Goal: Communication & Community: Answer question/provide support

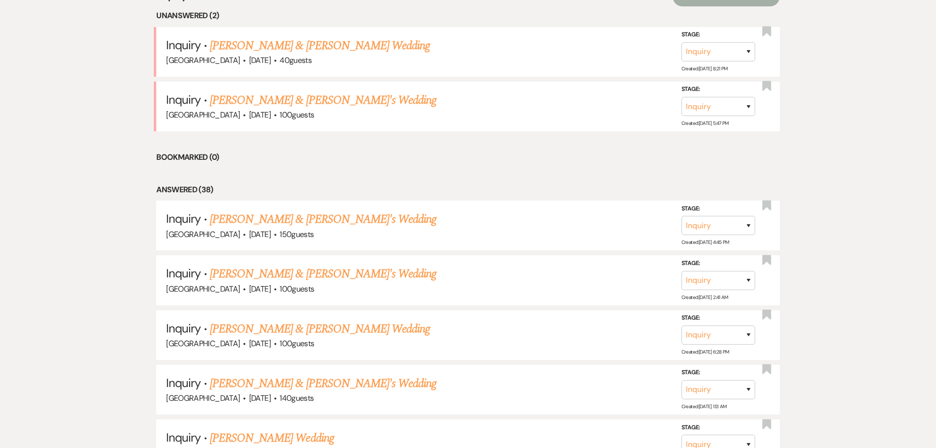
scroll to position [442, 0]
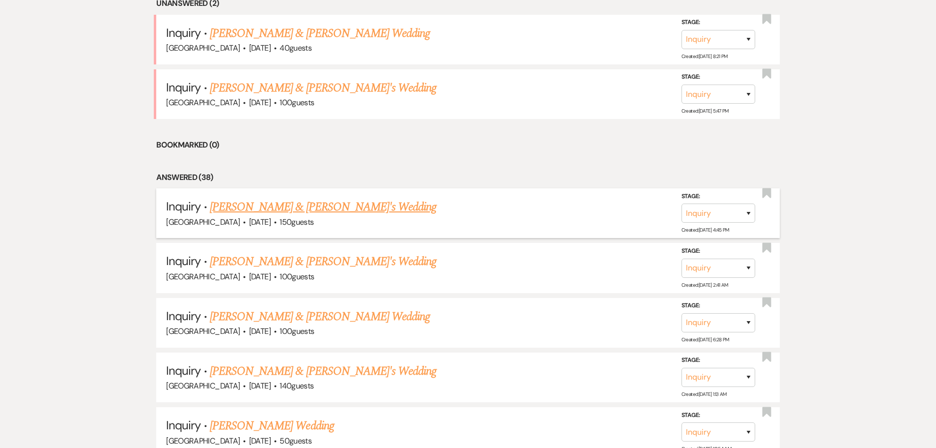
click at [284, 204] on link "[PERSON_NAME] & [PERSON_NAME]'s Wedding" at bounding box center [323, 207] width 227 height 18
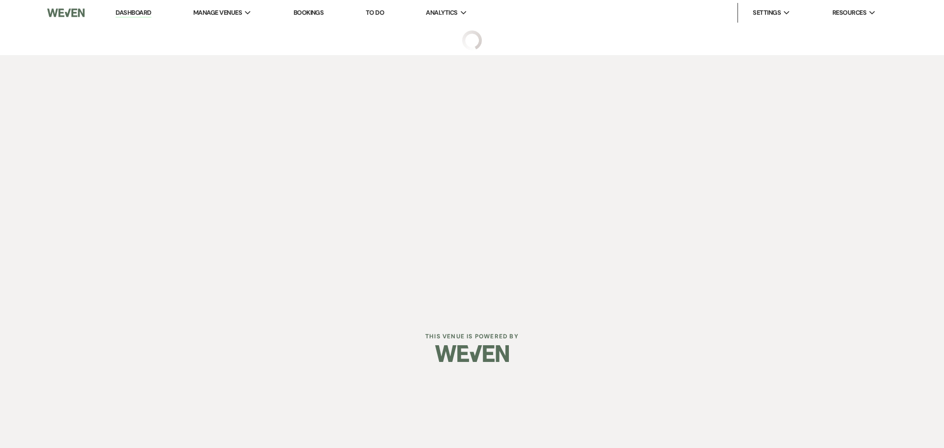
select select "1"
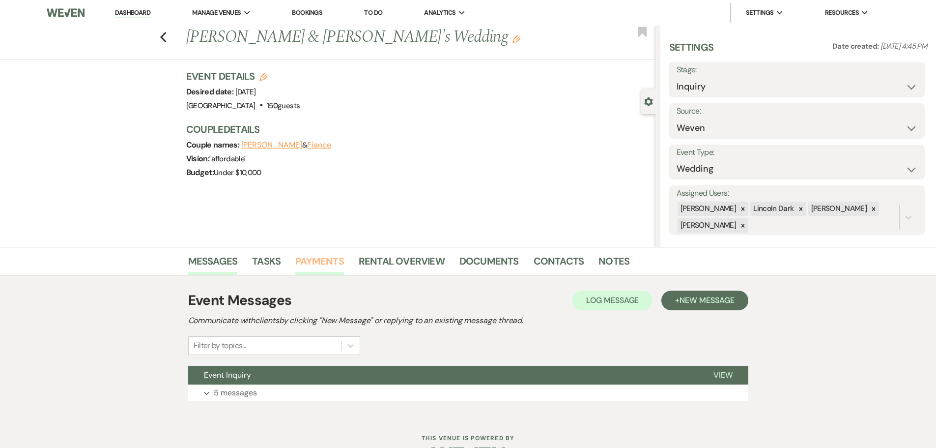
scroll to position [31, 0]
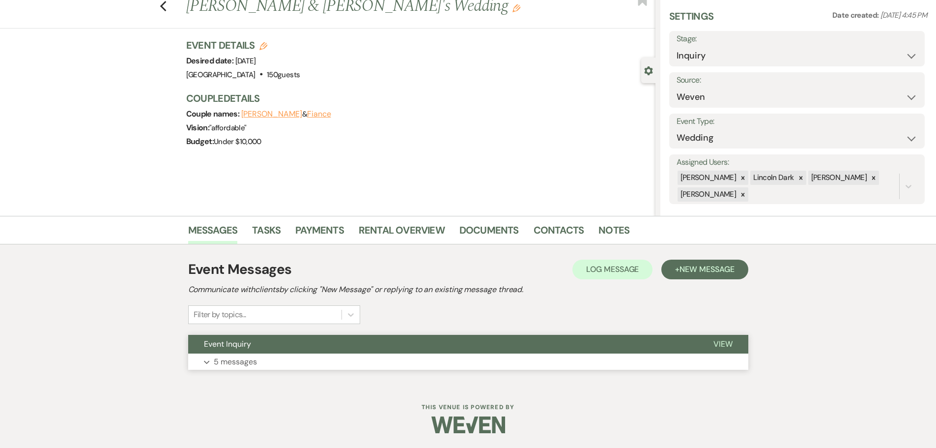
click at [241, 364] on p "5 messages" at bounding box center [235, 361] width 43 height 13
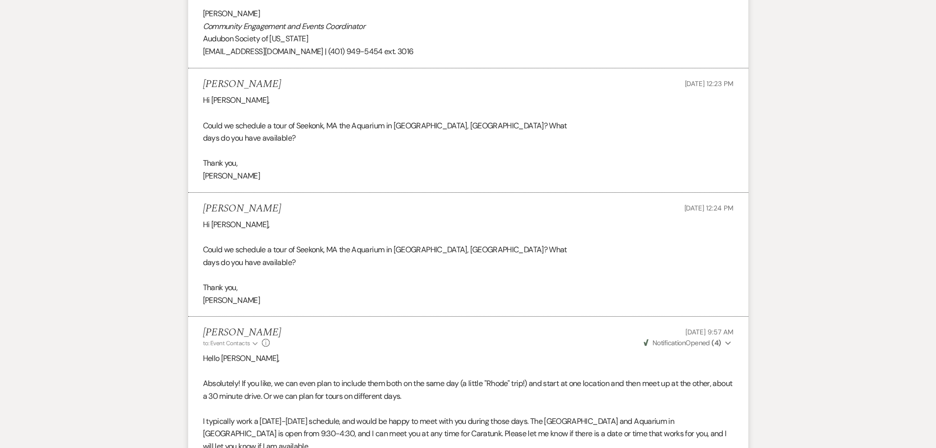
scroll to position [988, 0]
click at [274, 236] on div "Hi [PERSON_NAME], Could we schedule a tour of Seekonk, MA the Aquarium in [GEOG…" at bounding box center [468, 263] width 531 height 88
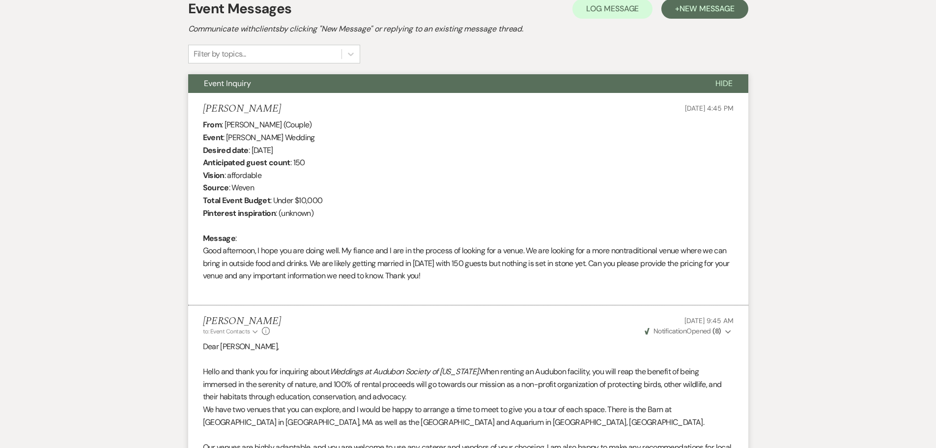
scroll to position [55, 0]
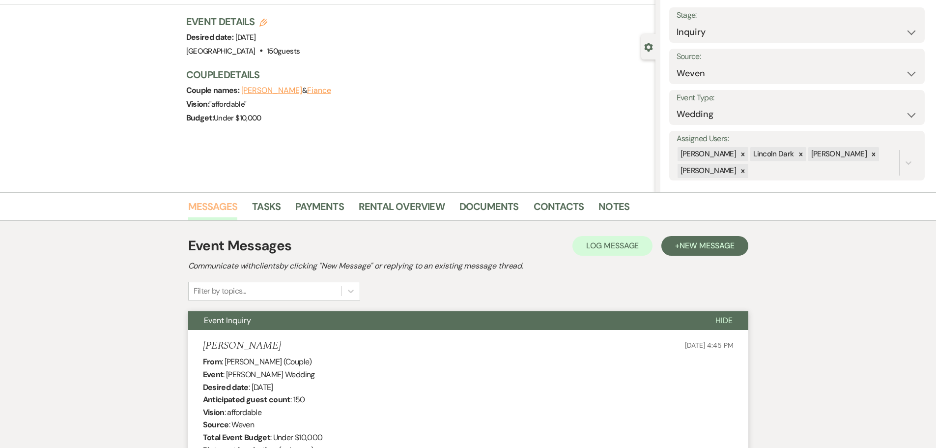
click at [223, 207] on link "Messages" at bounding box center [213, 210] width 50 height 22
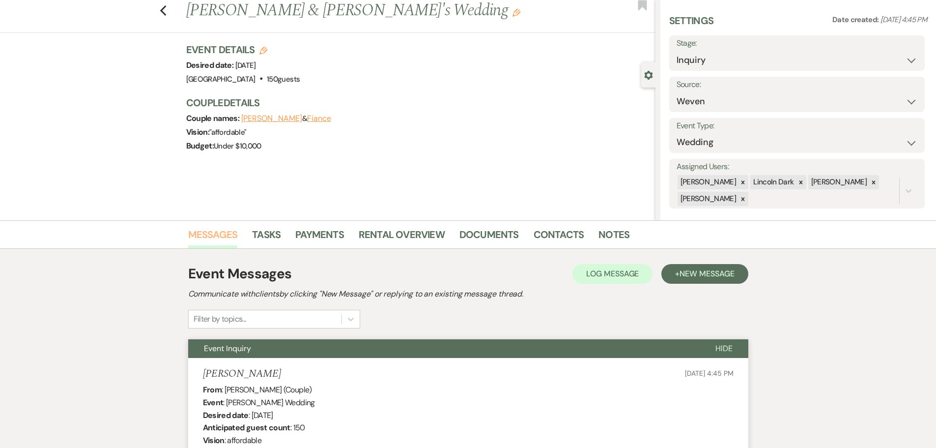
scroll to position [0, 0]
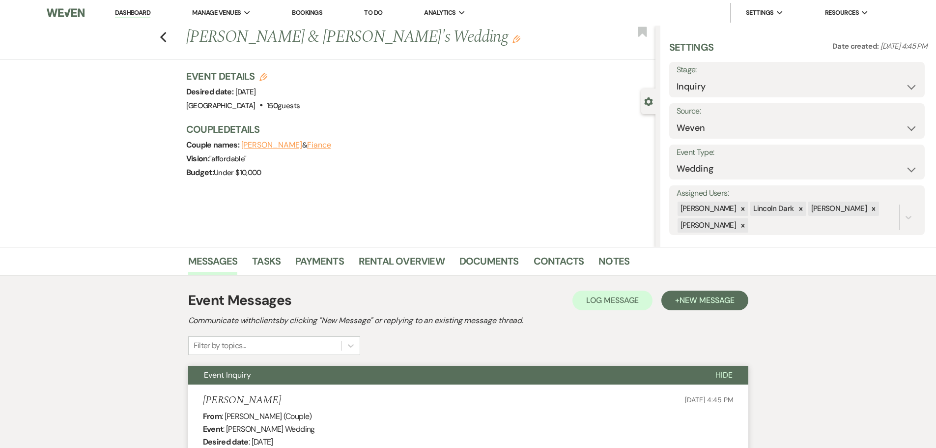
click at [133, 12] on link "Dashboard" at bounding box center [132, 12] width 35 height 9
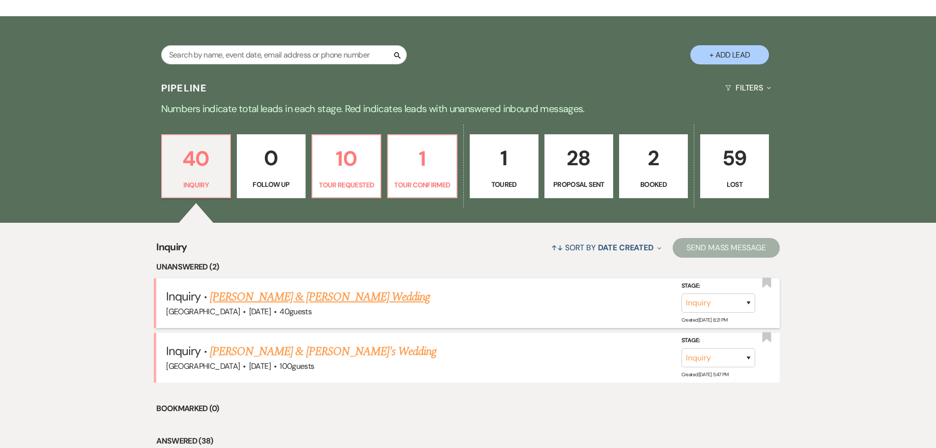
scroll to position [197, 0]
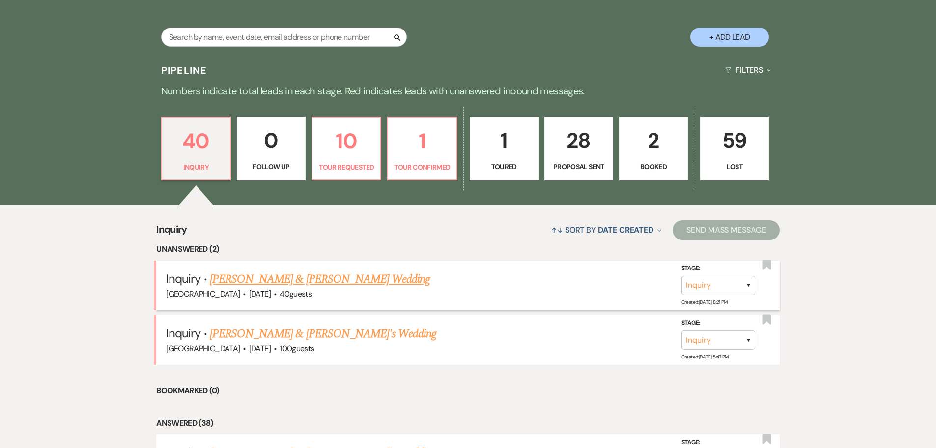
click at [304, 283] on link "[PERSON_NAME] & [PERSON_NAME] Wedding" at bounding box center [320, 279] width 220 height 18
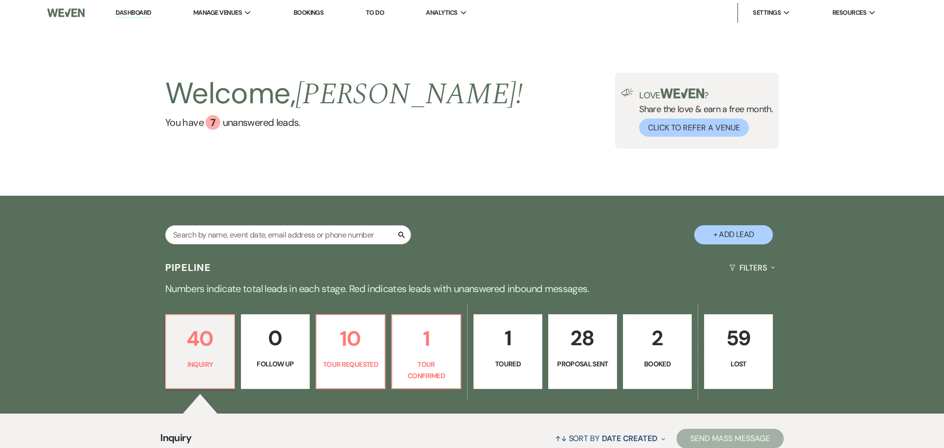
select select "1"
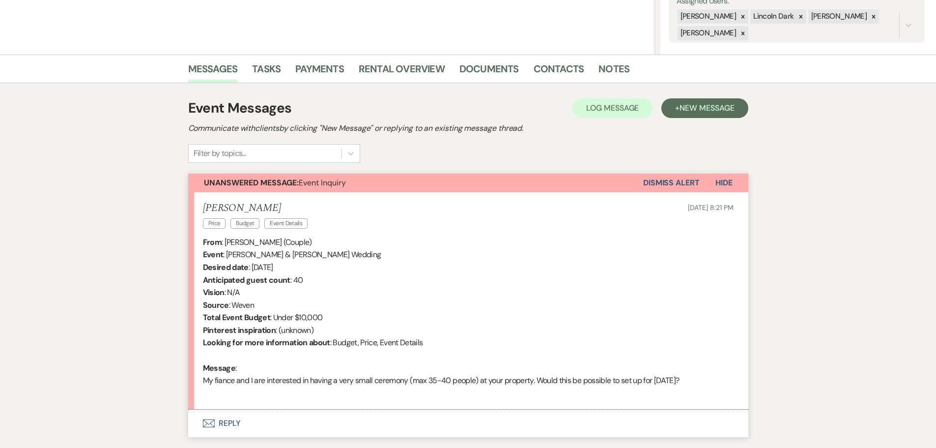
scroll to position [197, 0]
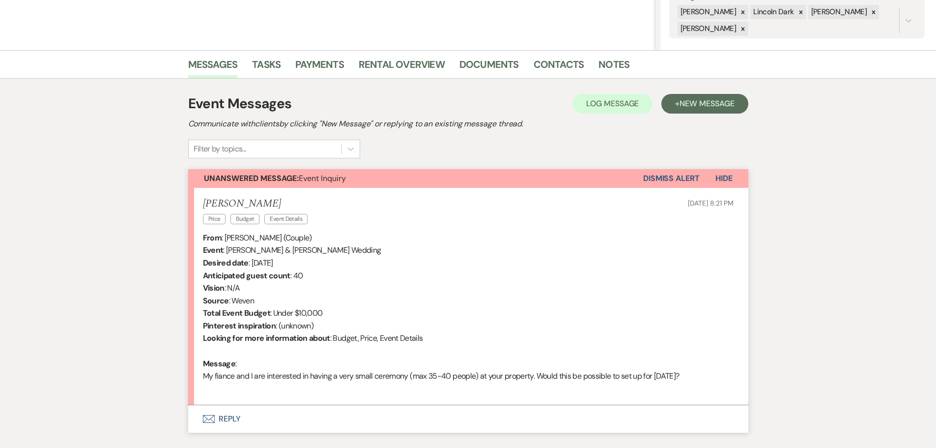
click at [218, 417] on button "Envelope Reply" at bounding box center [468, 419] width 560 height 28
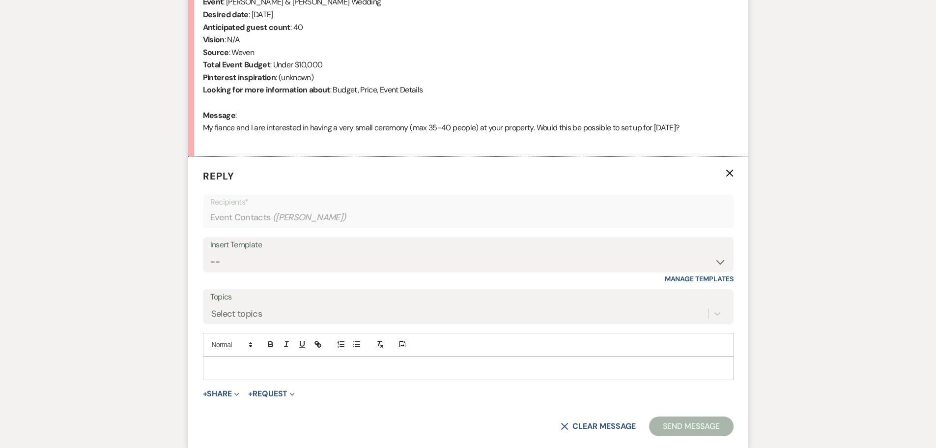
scroll to position [447, 0]
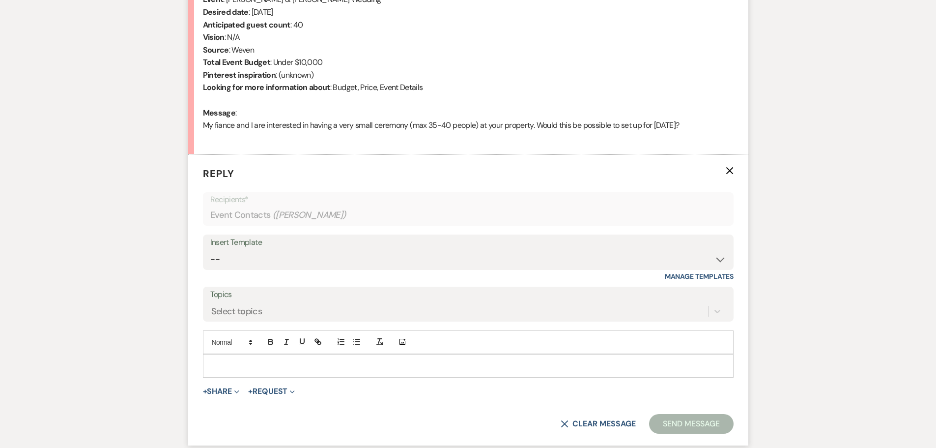
click at [264, 359] on div at bounding box center [468, 365] width 530 height 23
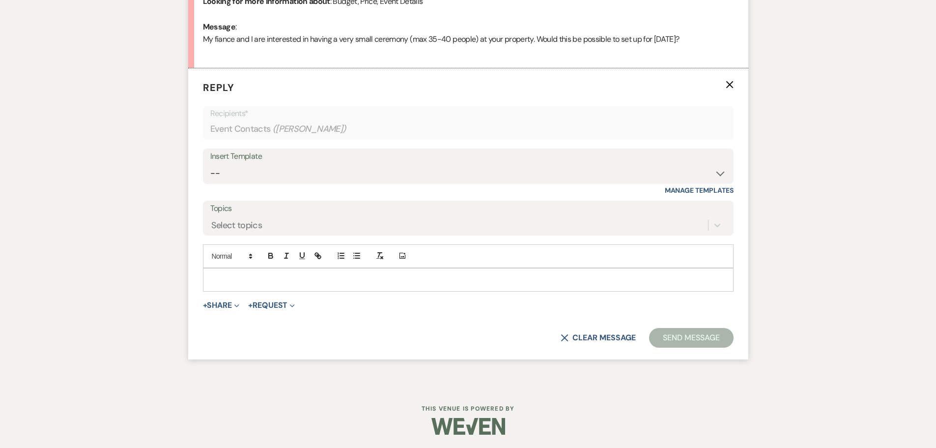
scroll to position [535, 0]
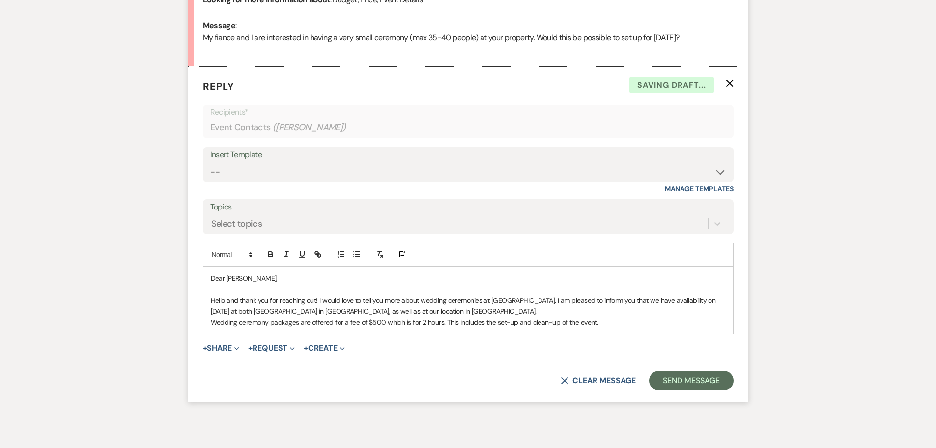
click at [444, 321] on p "Wedding ceremony packages are offered for a fee of $500 which is for 2 hours. T…" at bounding box center [468, 322] width 515 height 11
click at [391, 311] on p "Hello and thank you for reaching out! I would love to tell you more about weddi…" at bounding box center [468, 306] width 515 height 22
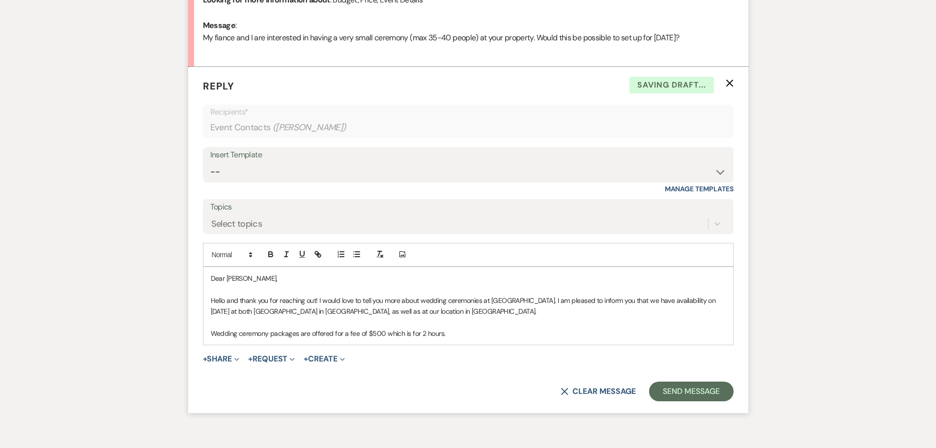
click at [373, 334] on p "Wedding ceremony packages are offered for a fee of $500 which is for 2 hours." at bounding box center [468, 333] width 515 height 11
click at [454, 330] on p "Wedding ceremony packages are offered for a fee of $400 which is for 2 hours." at bounding box center [468, 333] width 515 height 11
drag, startPoint x: 455, startPoint y: 338, endPoint x: 384, endPoint y: 331, distance: 71.2
click at [384, 331] on p "Wedding ceremony packages are offered for a fee of $400 which is for 2 hours." at bounding box center [468, 333] width 515 height 11
click at [518, 300] on p "Hello and thank you for reaching out! I would love to tell you more about weddi…" at bounding box center [468, 306] width 515 height 22
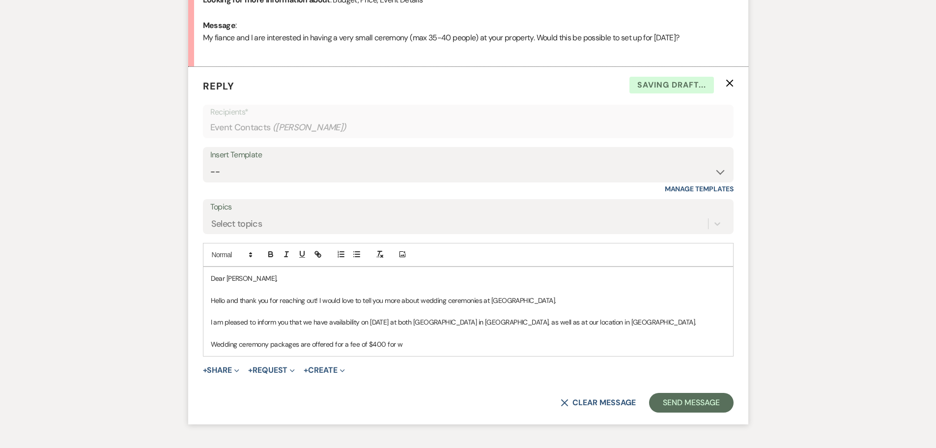
click at [444, 324] on p "I am pleased to inform you that we have availability on [DATE] at both [GEOGRAP…" at bounding box center [468, 322] width 515 height 11
click at [402, 347] on p "Wedding ceremony packages are offered for a fee of $400 for w" at bounding box center [468, 344] width 515 height 11
click at [419, 339] on p "Wedding ceremony packages are offered for a fee of $400 for w" at bounding box center [468, 344] width 515 height 11
click at [408, 347] on p "Wedding ceremony packages are offered for a fee of $400 for w" at bounding box center [468, 344] width 515 height 11
click at [268, 341] on p "Wedding ceremony packages are offered for a fee of $400" at bounding box center [468, 344] width 515 height 11
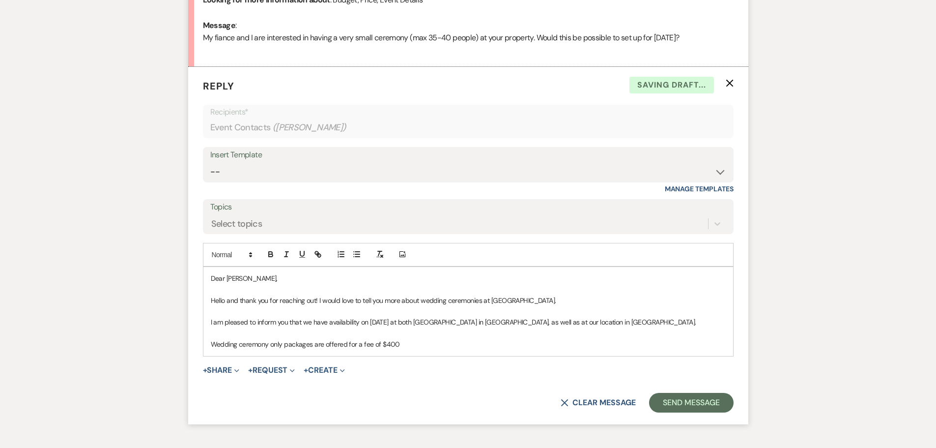
click at [422, 344] on p "Wedding ceremony only packages are offered for a fee of $400" at bounding box center [468, 344] width 515 height 11
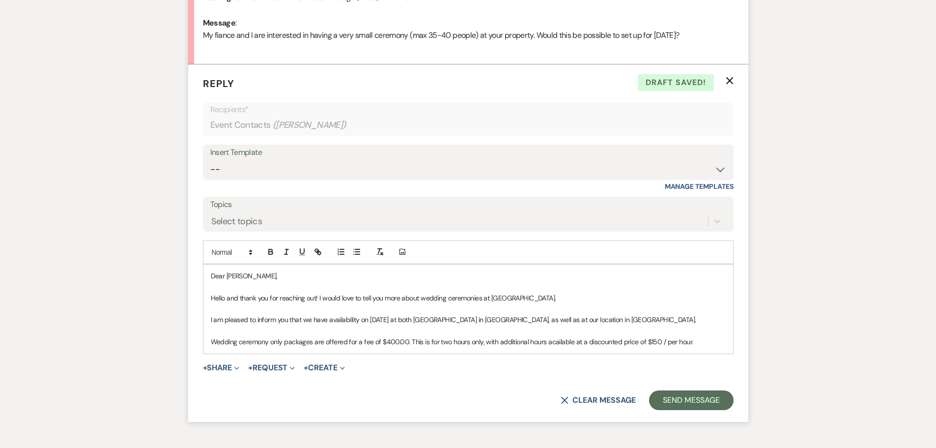
scroll to position [601, 0]
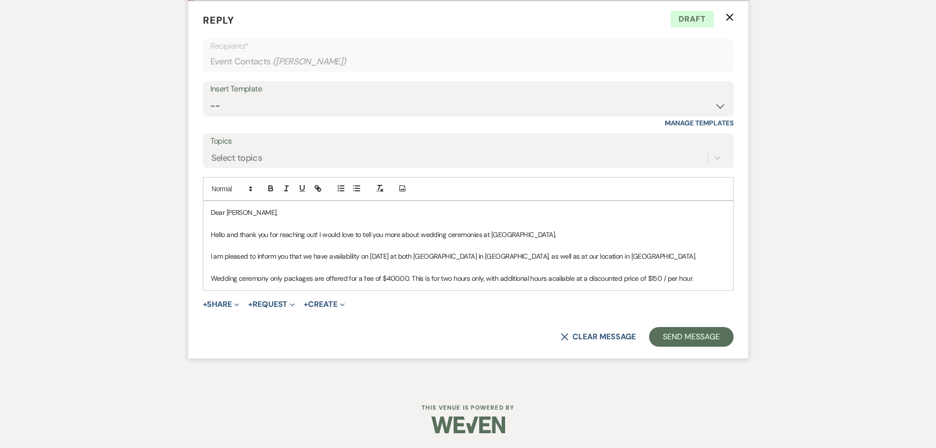
click at [551, 279] on p "Wedding ceremony only packages are offered for a fee of $400.00. This is for tw…" at bounding box center [468, 278] width 515 height 11
click at [711, 281] on p "Wedding ceremony only packages are offered for a fee of $400.00. This is for tw…" at bounding box center [468, 278] width 515 height 11
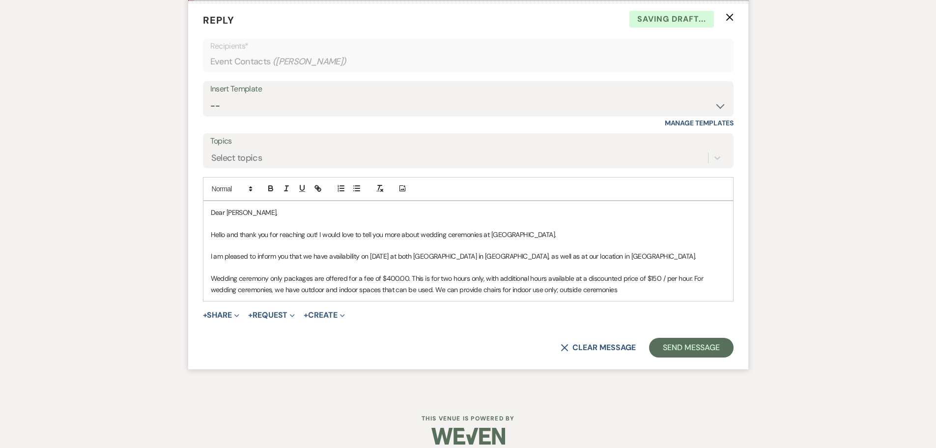
click at [530, 292] on p "Wedding ceremony only packages are offered for a fee of $400.00. This is for tw…" at bounding box center [468, 284] width 515 height 22
click at [625, 289] on p "Wedding ceremony only packages are offered for a fee of $400.00. This is for tw…" at bounding box center [468, 284] width 515 height 22
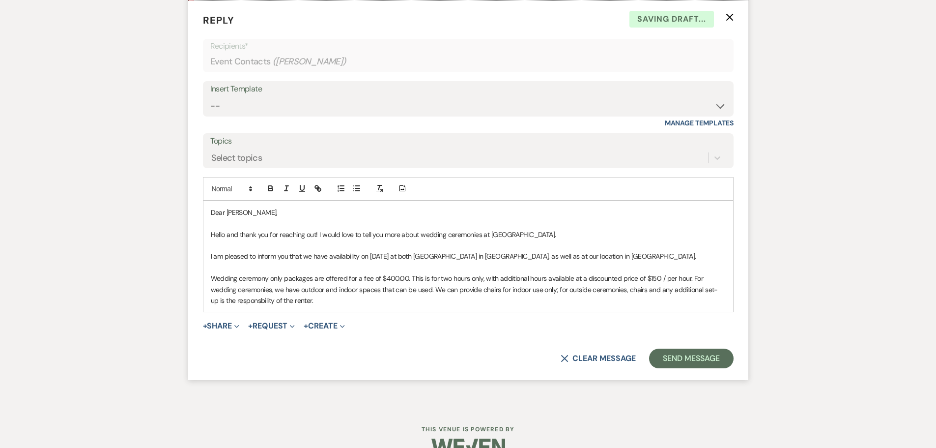
click at [232, 302] on p "Wedding ceremony only packages are offered for a fee of $400.00. This is for tw…" at bounding box center [468, 289] width 515 height 33
click at [303, 297] on p "Wedding ceremony only packages are offered for a fee of $400.00. This is for tw…" at bounding box center [468, 289] width 515 height 33
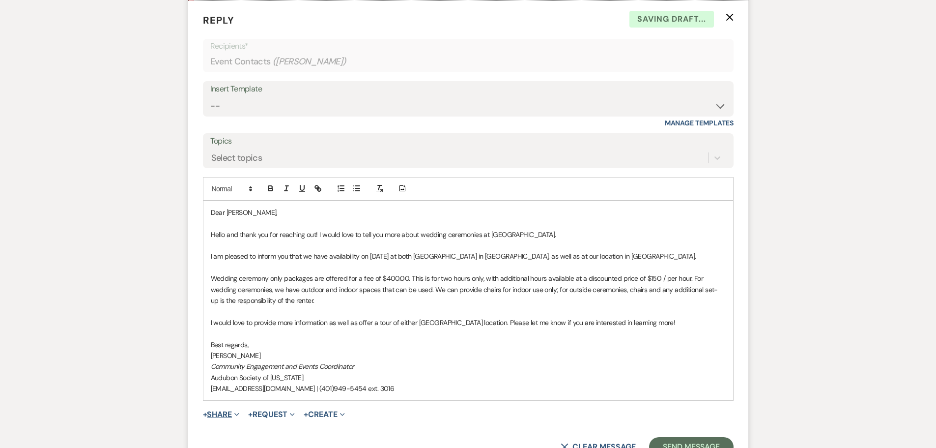
click at [239, 411] on span "Expand" at bounding box center [235, 414] width 7 height 10
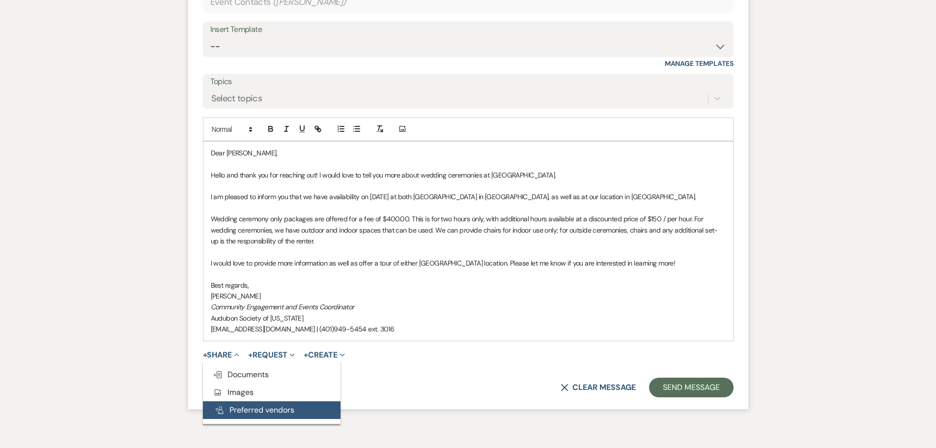
scroll to position [711, 0]
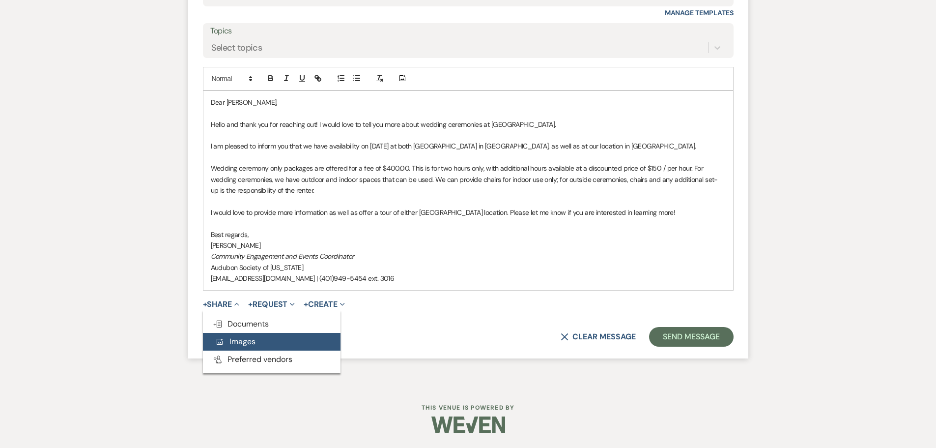
click at [243, 344] on span "Add Photo Images" at bounding box center [235, 341] width 41 height 10
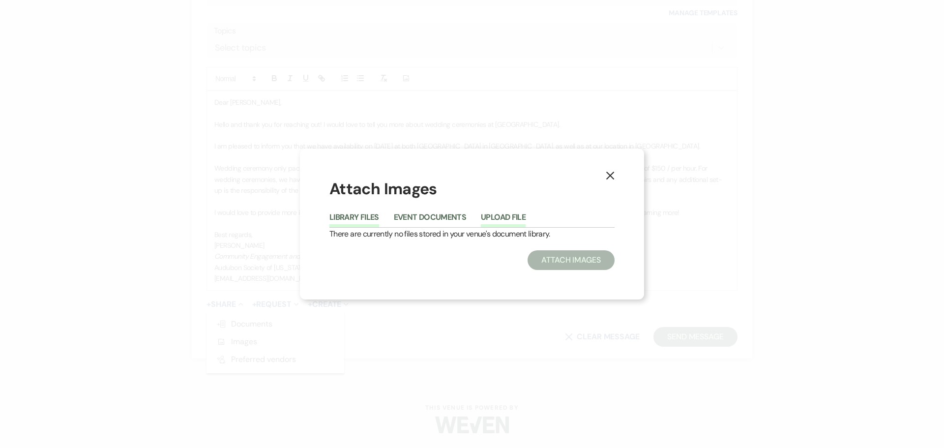
click at [503, 218] on button "Upload File" at bounding box center [503, 220] width 45 height 14
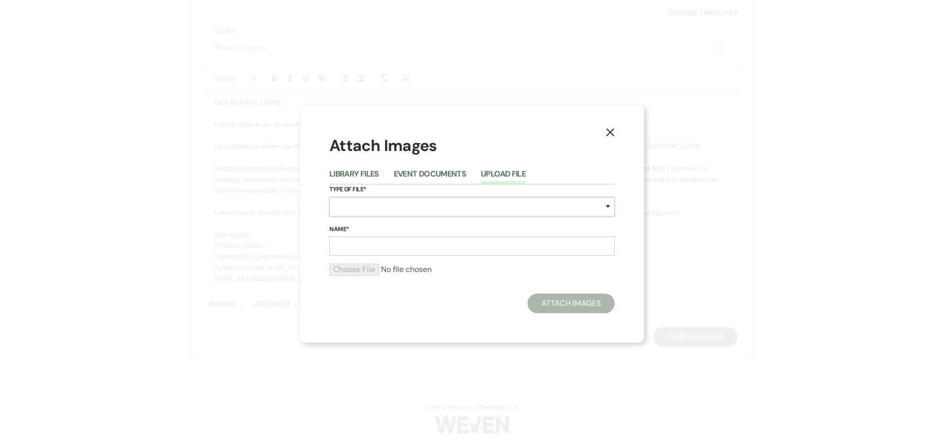
click at [375, 204] on select "Special Event Insurance Vendor Certificate of Insurance Contracts / Rental Agre…" at bounding box center [471, 206] width 285 height 19
select select "55"
click at [329, 197] on select "Special Event Insurance Vendor Certificate of Insurance Contracts / Rental Agre…" at bounding box center [471, 206] width 285 height 19
click at [362, 244] on input "Name*" at bounding box center [471, 245] width 285 height 19
click at [350, 248] on input "Name*" at bounding box center [471, 245] width 285 height 19
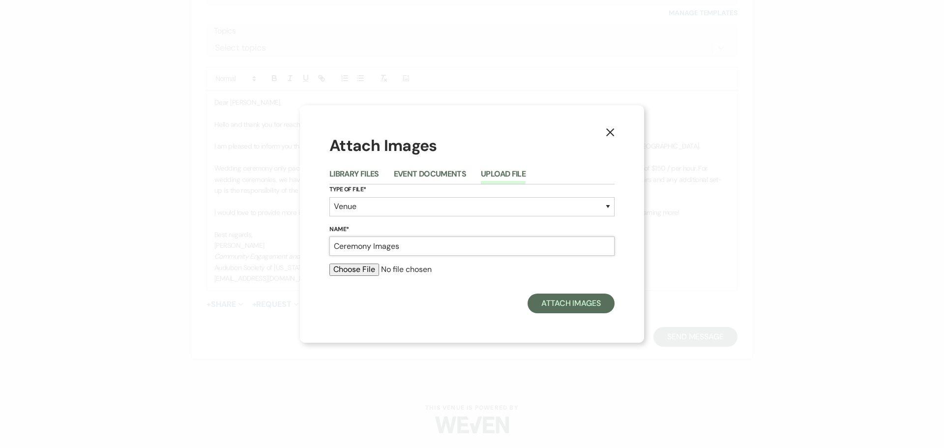
type input "Ceremony Images"
click at [354, 267] on input "file" at bounding box center [471, 269] width 285 height 12
type input "C:\fakepath\caratunk wedding 1.jpg"
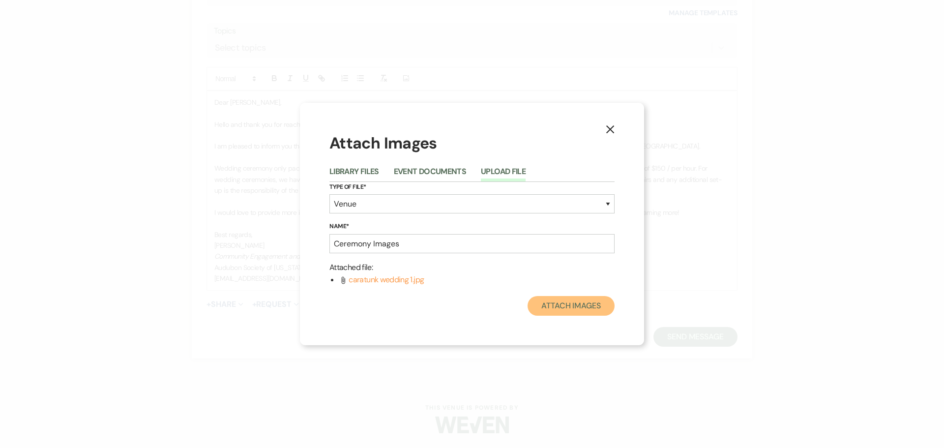
drag, startPoint x: 580, startPoint y: 304, endPoint x: 510, endPoint y: 270, distance: 78.5
click at [510, 270] on div "Attach Images Library Files Event Documents Upload File Type of File* Special E…" at bounding box center [471, 223] width 285 height 183
click at [571, 296] on button "Attach Images" at bounding box center [570, 306] width 87 height 20
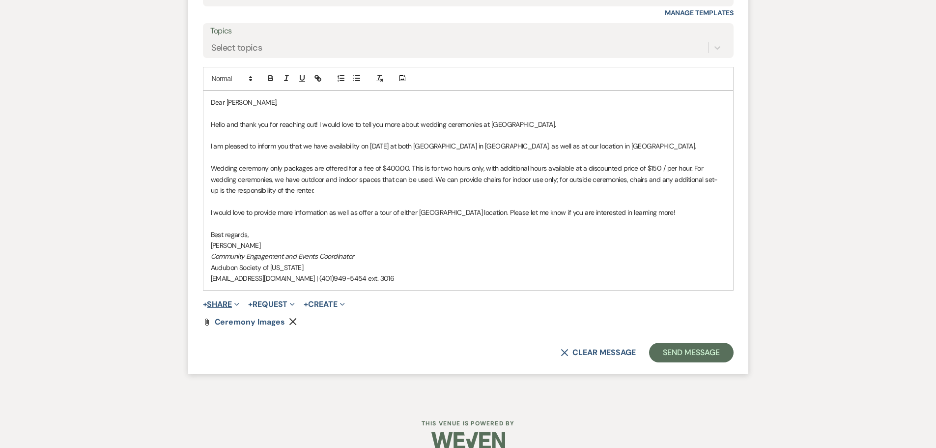
click at [238, 301] on span "Expand" at bounding box center [235, 304] width 7 height 10
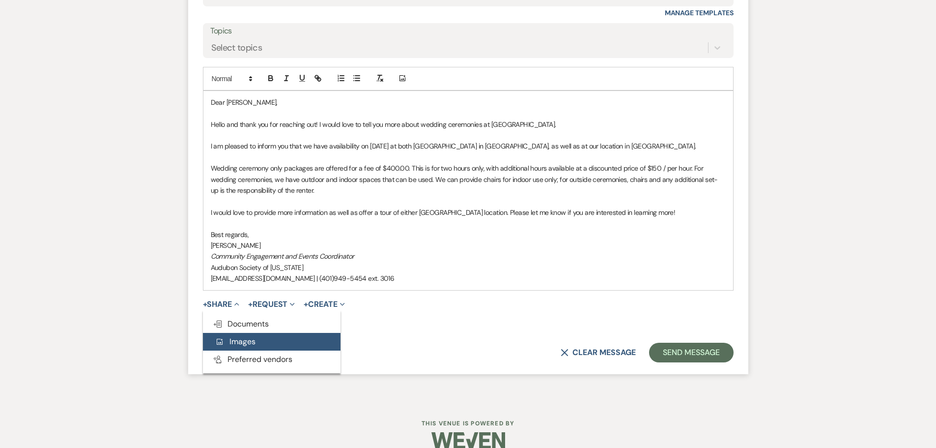
click at [239, 341] on span "Add Photo Images" at bounding box center [235, 341] width 41 height 10
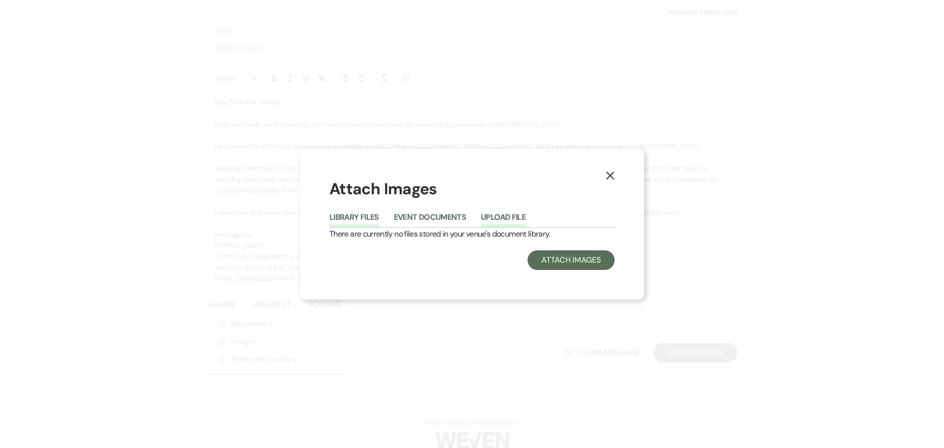
click at [499, 221] on button "Upload File" at bounding box center [503, 220] width 45 height 14
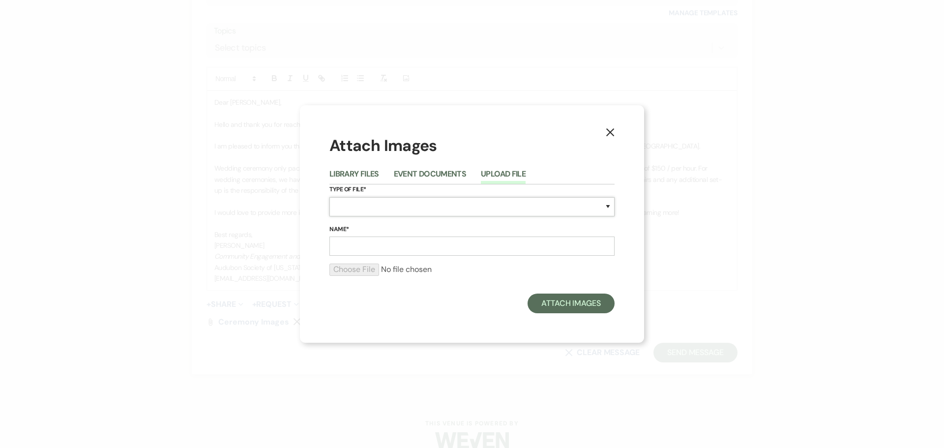
click at [455, 208] on select "Special Event Insurance Vendor Certificate of Insurance Contracts / Rental Agre…" at bounding box center [471, 206] width 285 height 19
select select "55"
click at [329, 197] on select "Special Event Insurance Vendor Certificate of Insurance Contracts / Rental Agre…" at bounding box center [471, 206] width 285 height 19
click at [346, 240] on input "Name*" at bounding box center [471, 245] width 285 height 19
type input "Ceremony Bristol"
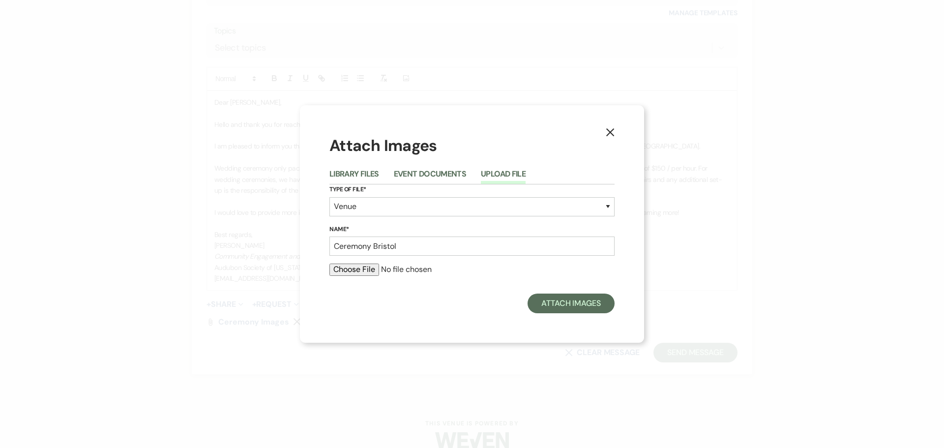
click at [368, 269] on input "file" at bounding box center [471, 269] width 285 height 12
type input "C:\fakepath\Bristol Ceremony.jpg"
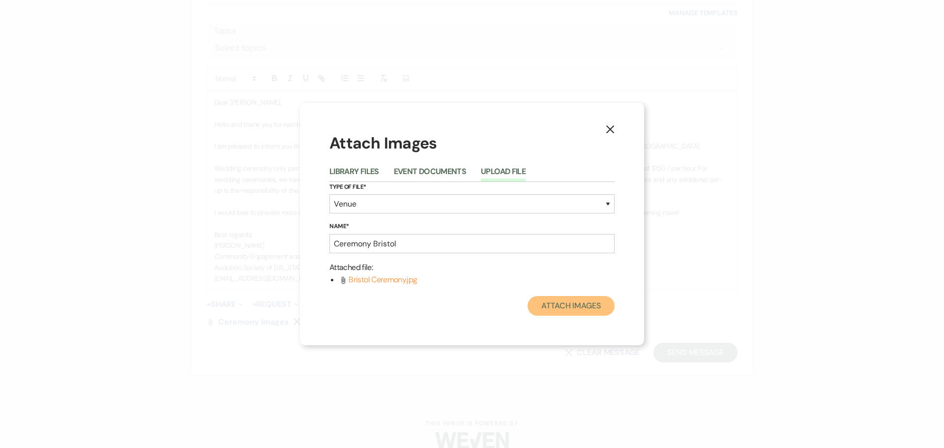
click at [566, 307] on button "Attach Images" at bounding box center [570, 306] width 87 height 20
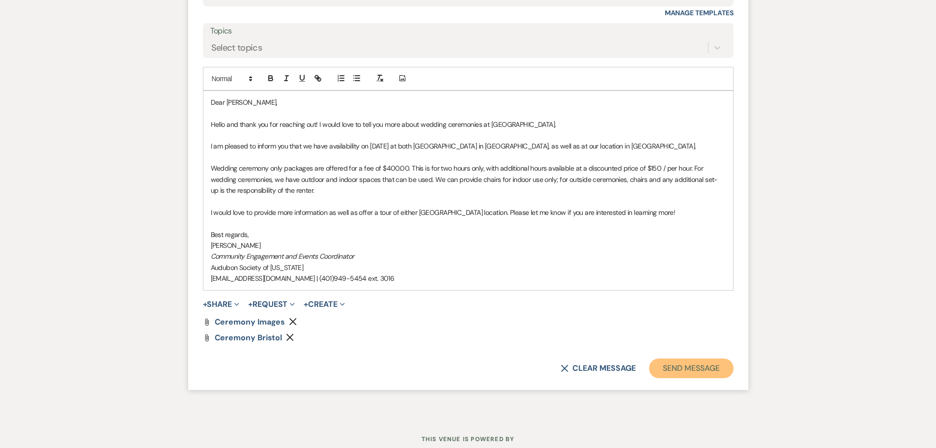
click at [679, 368] on button "Send Message" at bounding box center [691, 368] width 84 height 20
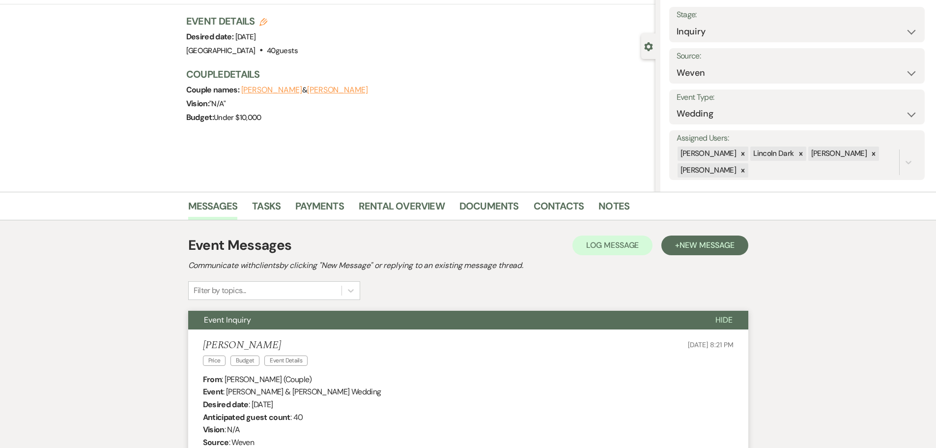
scroll to position [0, 0]
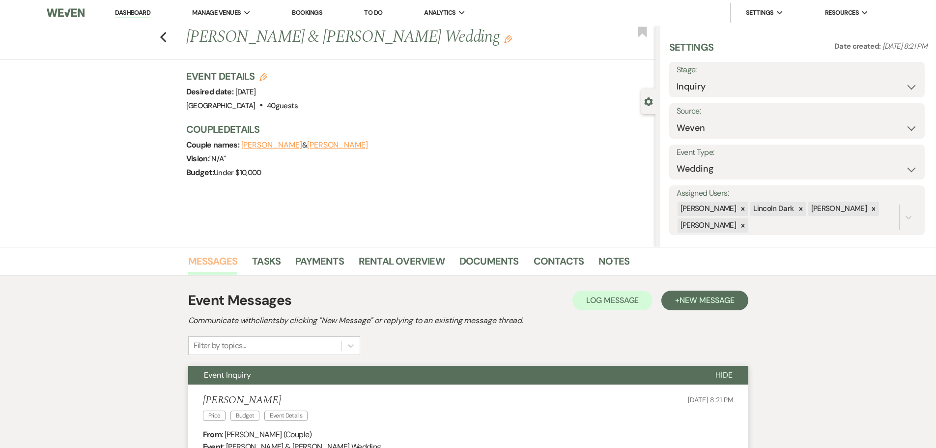
click at [218, 260] on link "Messages" at bounding box center [213, 264] width 50 height 22
click at [138, 12] on link "Dashboard" at bounding box center [132, 12] width 35 height 9
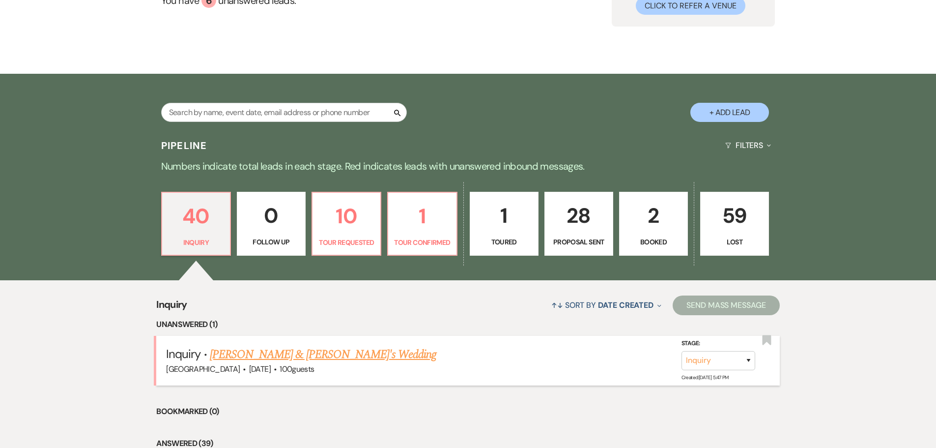
scroll to position [197, 0]
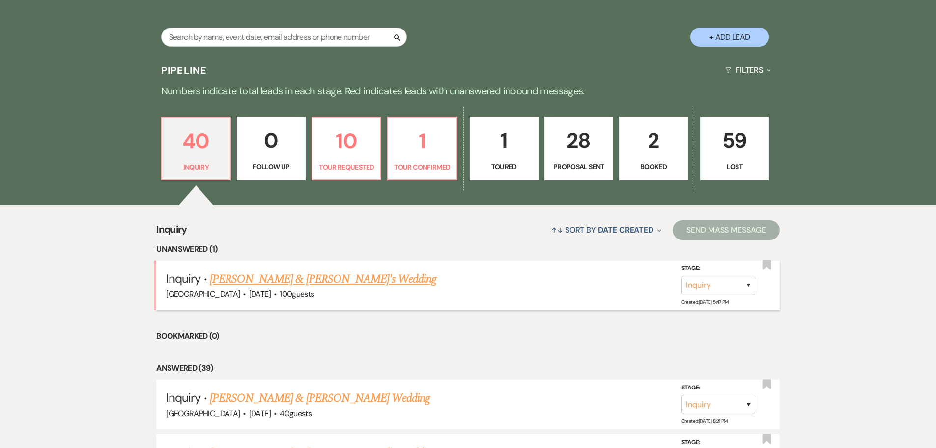
click at [303, 278] on link "[PERSON_NAME] & [PERSON_NAME]'s Wedding" at bounding box center [323, 279] width 227 height 18
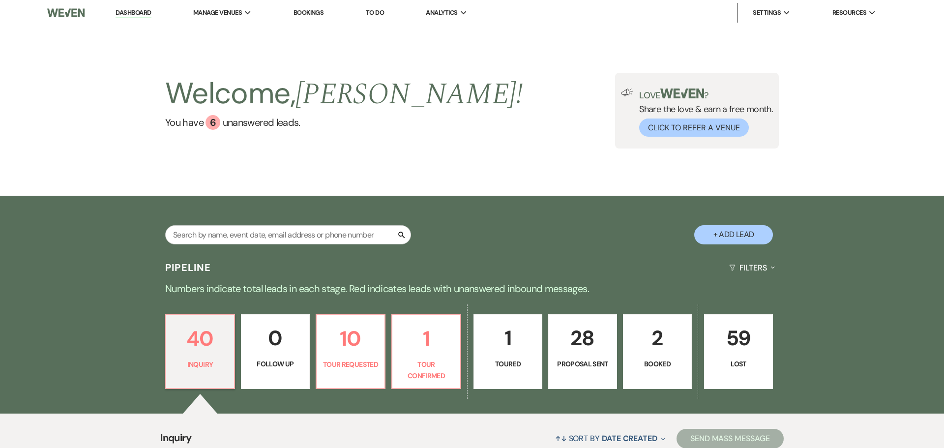
select select "1"
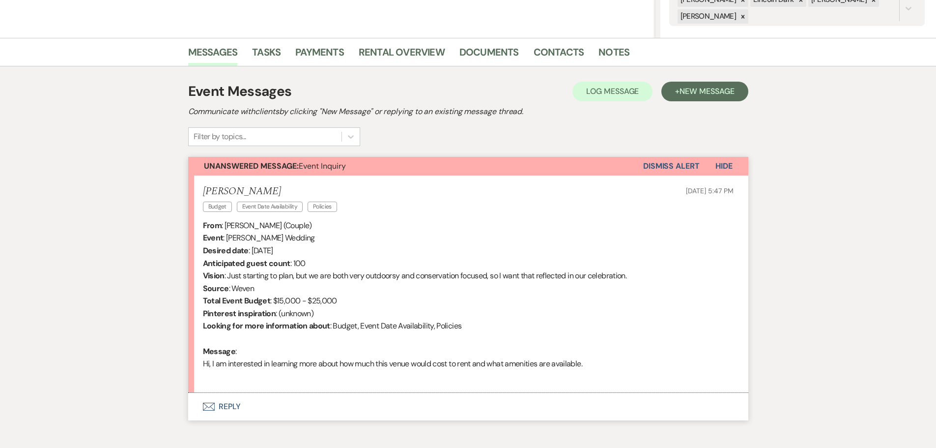
scroll to position [260, 0]
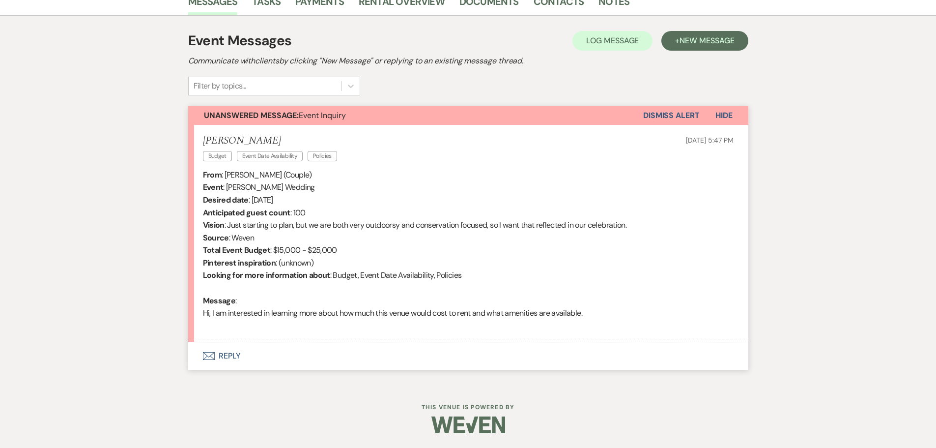
click at [244, 355] on button "Envelope Reply" at bounding box center [468, 356] width 560 height 28
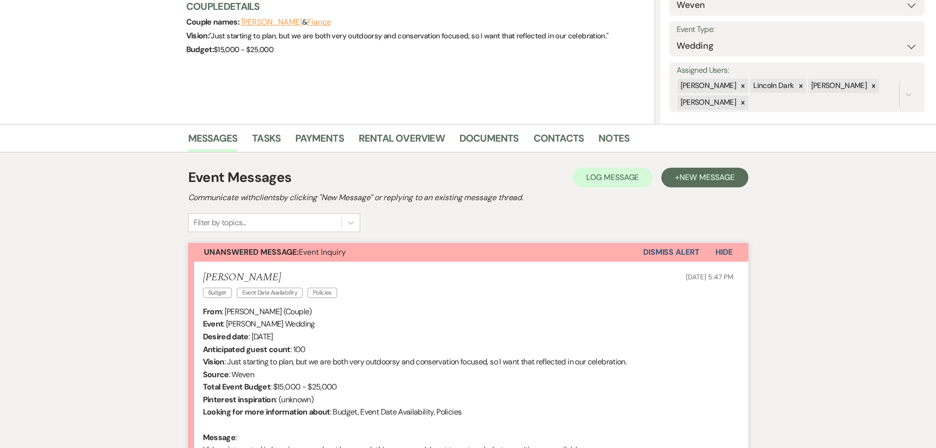
scroll to position [32, 0]
